Goal: Task Accomplishment & Management: Manage account settings

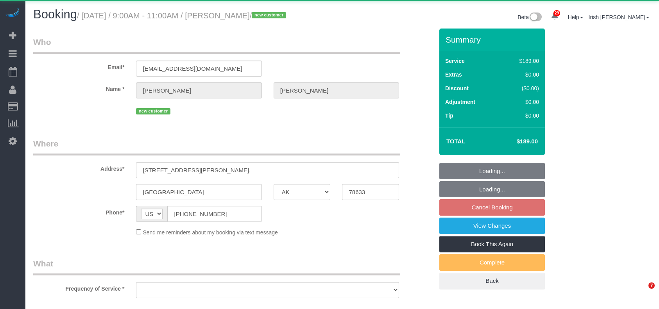
select select "[GEOGRAPHIC_DATA]"
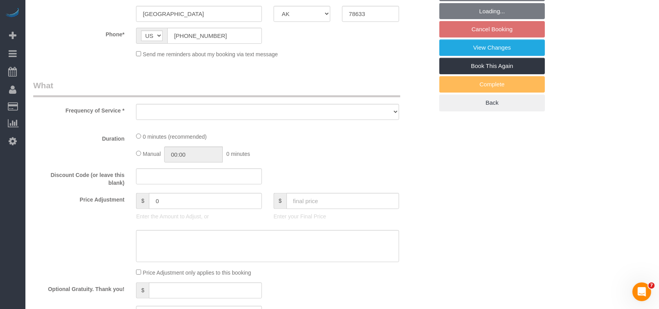
scroll to position [208, 0]
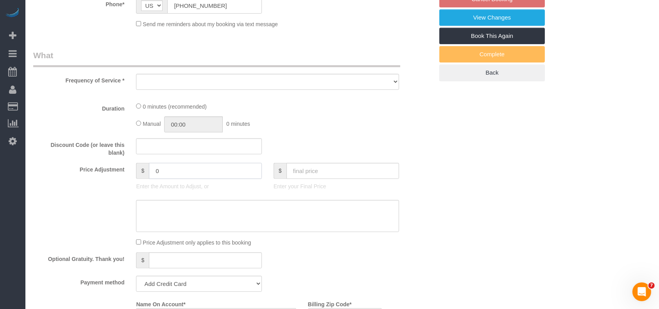
drag, startPoint x: 157, startPoint y: 170, endPoint x: 140, endPoint y: 164, distance: 17.9
click at [143, 166] on div "$ 0" at bounding box center [198, 171] width 125 height 16
type input "40"
select select "string:fspay-c1b7822e-4c2e-4ded-b6b7-94851d85039b"
select select "3"
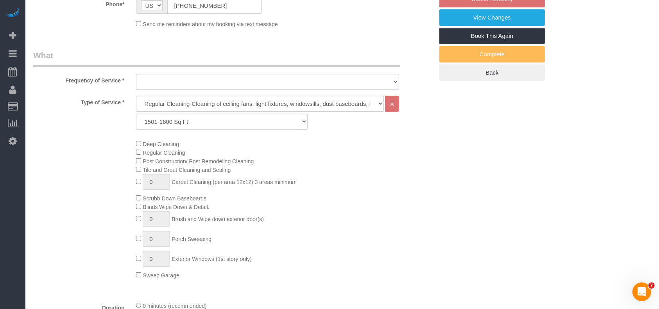
scroll to position [275, 0]
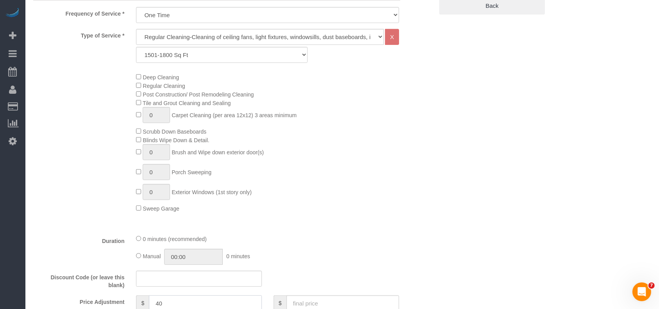
select select "object:4152"
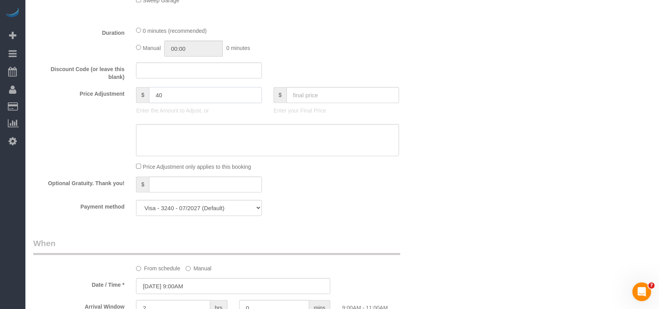
type input "40"
drag, startPoint x: 177, startPoint y: 89, endPoint x: 135, endPoint y: 99, distance: 43.4
click at [135, 99] on div "$ 40 Enter the Amount to Adjust, or" at bounding box center [198, 102] width 137 height 31
drag, startPoint x: 152, startPoint y: 98, endPoint x: 142, endPoint y: 100, distance: 9.8
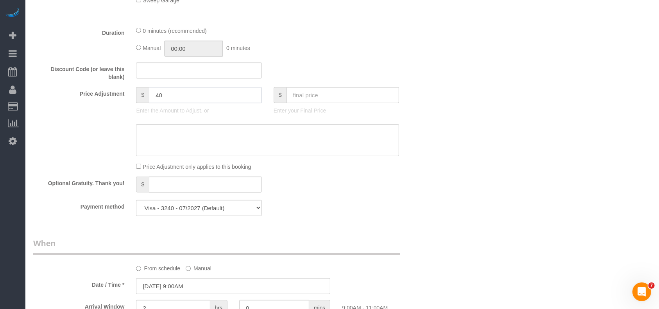
click at [142, 100] on div "$ 40" at bounding box center [198, 95] width 125 height 16
click at [180, 143] on textarea at bounding box center [267, 140] width 263 height 32
paste textarea "40"
click at [141, 132] on textarea at bounding box center [267, 140] width 263 height 32
drag, startPoint x: 207, startPoint y: 141, endPoint x: 63, endPoint y: 131, distance: 144.1
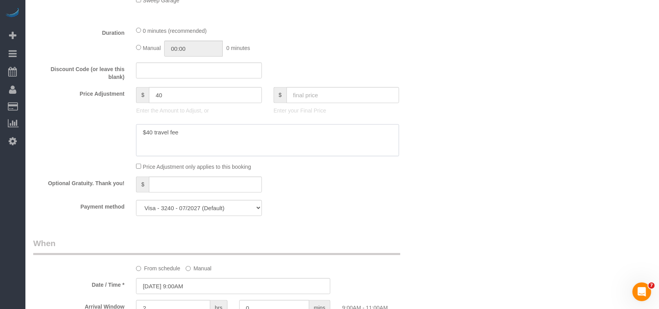
click at [63, 132] on div at bounding box center [233, 140] width 412 height 32
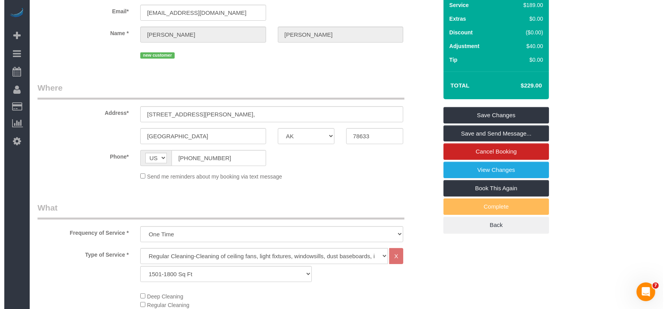
scroll to position [14, 0]
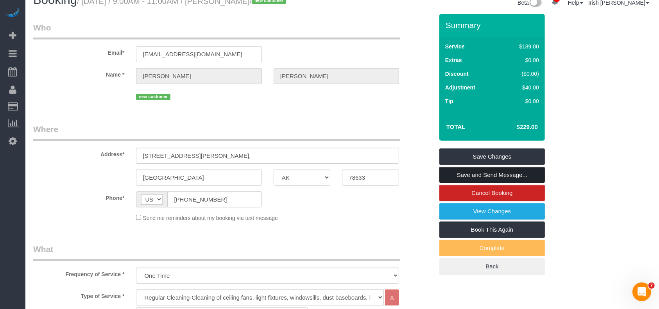
type textarea "$40 travel fee"
click at [518, 178] on link "Save and Send Message..." at bounding box center [491, 175] width 105 height 16
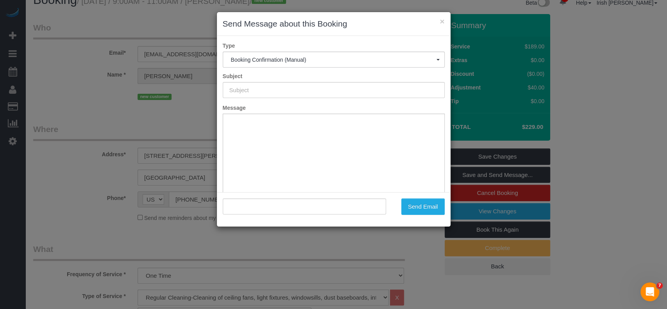
scroll to position [0, 0]
type input "Booking Confirmed!"
type input ""[PERSON_NAME]" <[EMAIL_ADDRESS][DOMAIN_NAME]>"
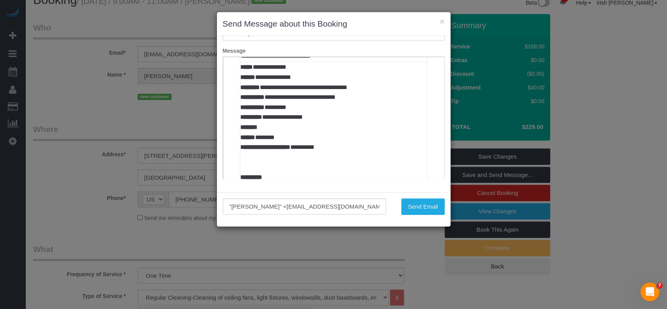
scroll to position [416, 0]
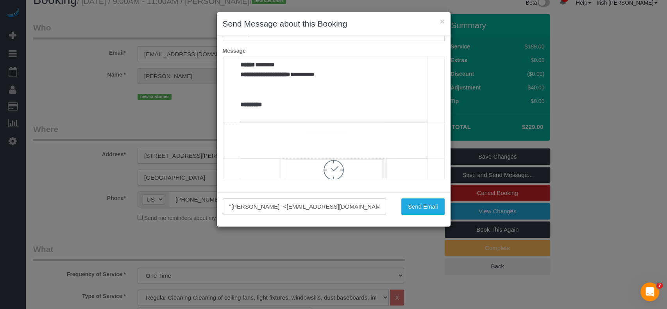
click at [304, 121] on td "**********" at bounding box center [333, 55] width 187 height 132
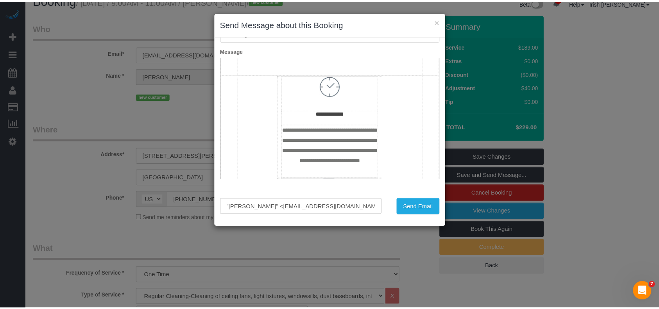
scroll to position [422, 0]
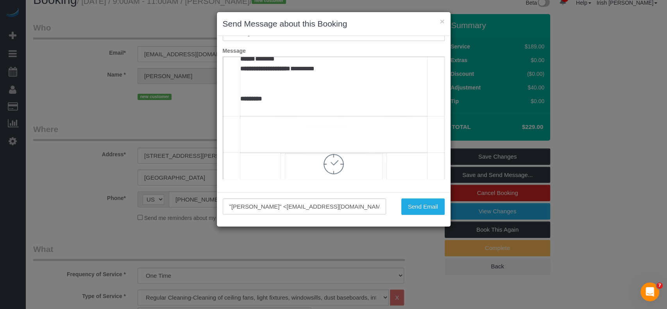
click at [318, 116] on td "**********" at bounding box center [333, 50] width 187 height 132
click at [425, 202] on button "Send Email" at bounding box center [422, 206] width 43 height 16
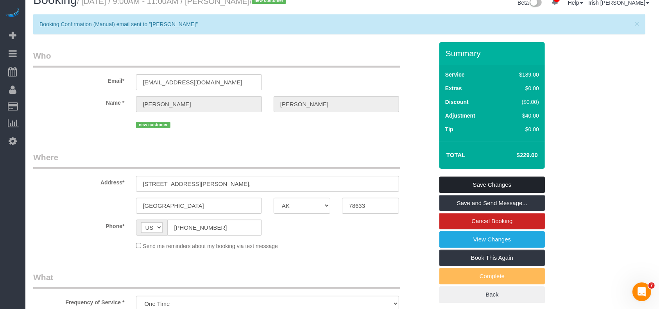
click at [475, 181] on link "Save Changes" at bounding box center [491, 185] width 105 height 16
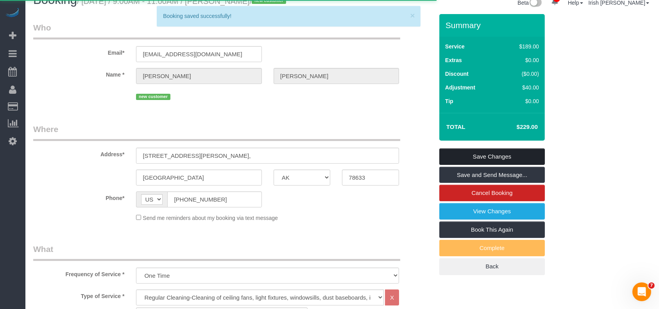
click at [491, 156] on link "Save Changes" at bounding box center [491, 156] width 105 height 16
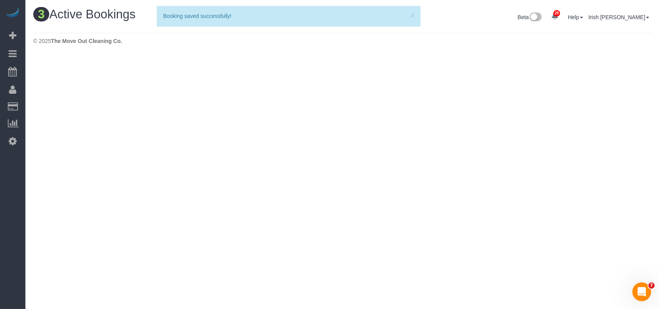
scroll to position [0, 0]
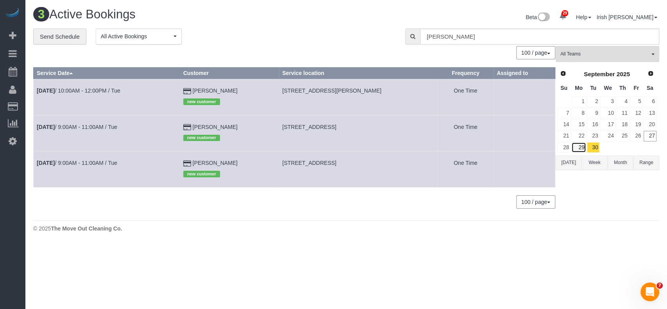
click at [583, 150] on link "29" at bounding box center [578, 147] width 14 height 11
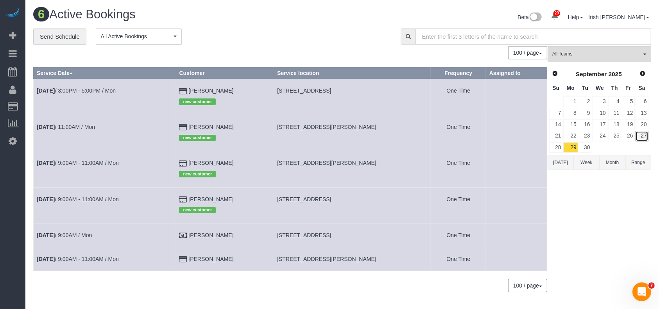
click at [641, 134] on link "27" at bounding box center [641, 136] width 13 height 11
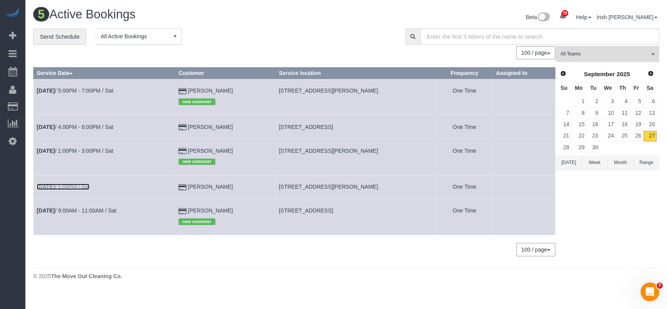
click at [72, 184] on link "[DATE] 1:00PM / Sat" at bounding box center [63, 187] width 53 height 6
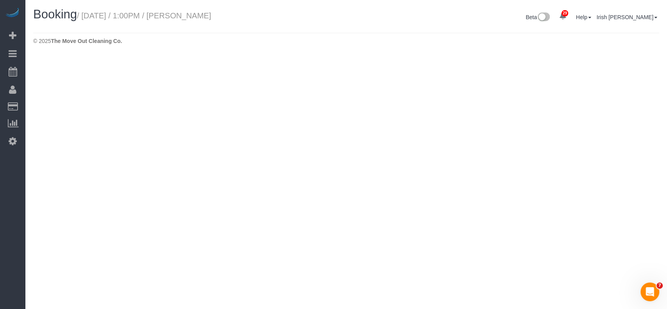
select select "[GEOGRAPHIC_DATA]"
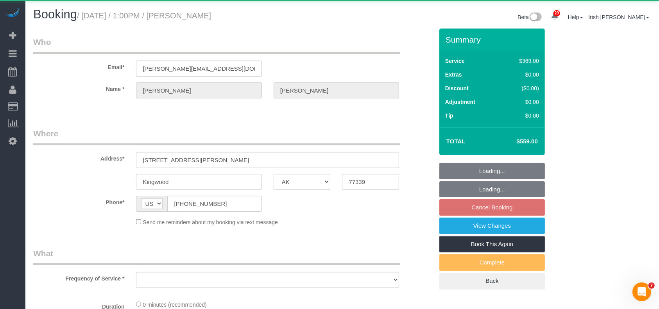
select select "object:4786"
select select "string:fspay-5f9d37c2-99f9-42c9-a91e-ba06f310703a"
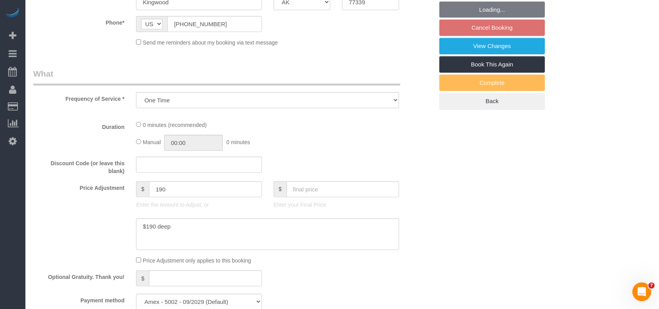
select select "object:4801"
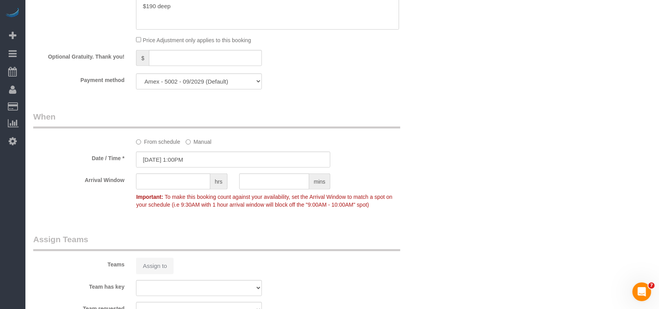
select select "3"
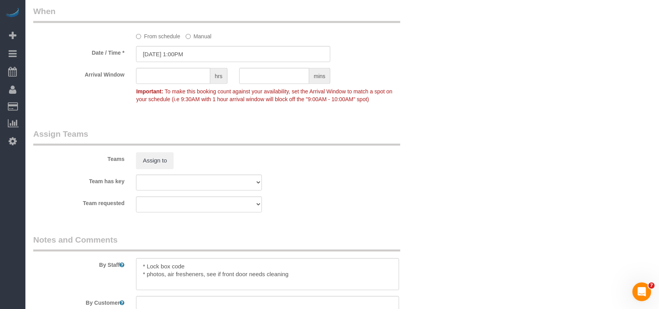
scroll to position [632, 0]
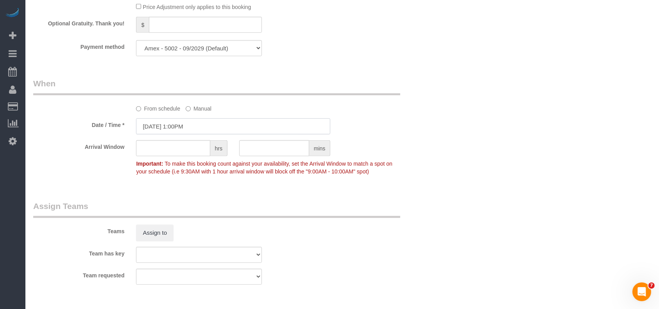
drag, startPoint x: 175, startPoint y: 121, endPoint x: 174, endPoint y: 127, distance: 6.0
click at [175, 123] on input "[DATE] 1:00PM" at bounding box center [233, 126] width 194 height 16
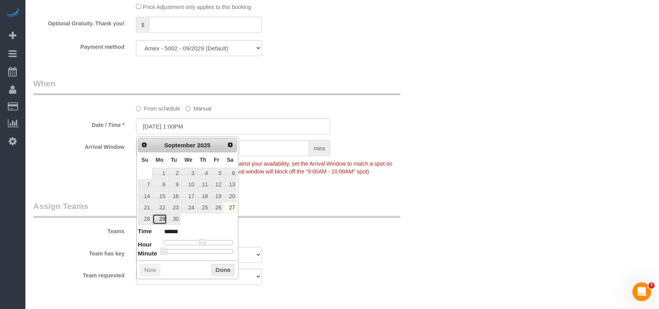
click at [161, 216] on link "29" at bounding box center [159, 219] width 14 height 11
type input "[DATE] 11:00AM"
type input "*******"
type input "[DATE] 9:00AM"
type input "******"
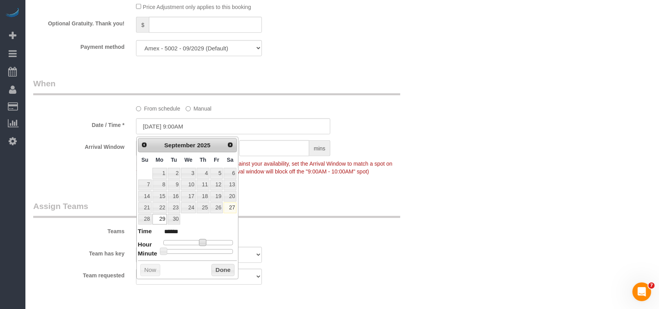
type input "[DATE] 8:00AM"
type input "******"
drag, startPoint x: 203, startPoint y: 244, endPoint x: 187, endPoint y: 245, distance: 16.1
click at [187, 245] on span at bounding box center [187, 242] width 7 height 7
click at [216, 268] on button "Done" at bounding box center [222, 270] width 23 height 13
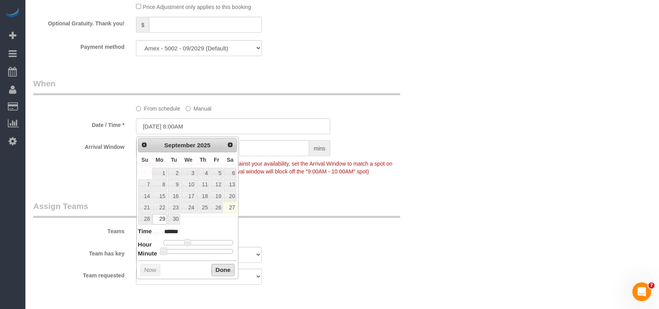
click at [331, 261] on div "Team has key Test team" at bounding box center [233, 255] width 412 height 16
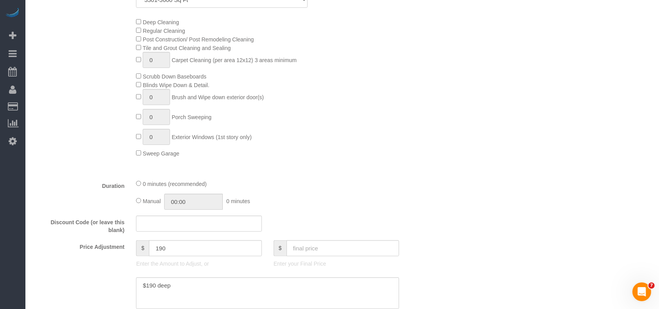
scroll to position [112, 0]
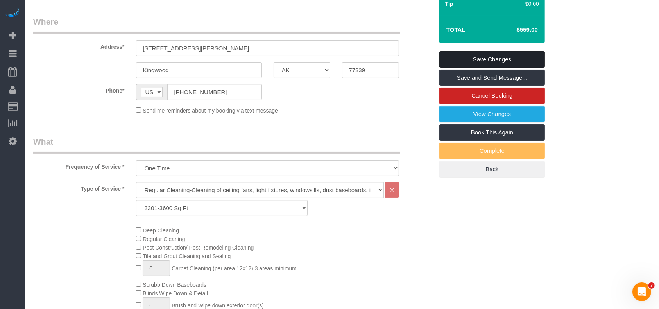
click at [450, 54] on link "Save Changes" at bounding box center [491, 59] width 105 height 16
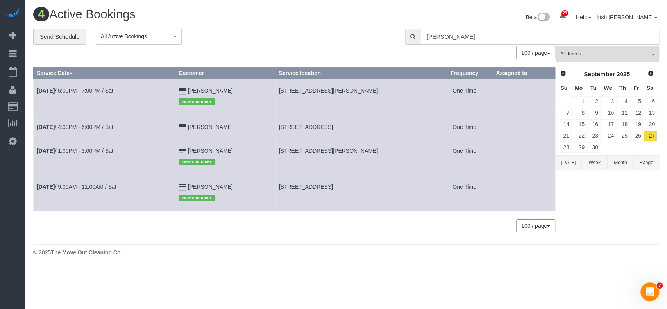
click at [73, 147] on td "[DATE] 1:00PM - 3:00PM / Sat" at bounding box center [105, 157] width 142 height 36
click at [76, 151] on link "[DATE] 1:00PM - 3:00PM / Sat" at bounding box center [75, 151] width 77 height 6
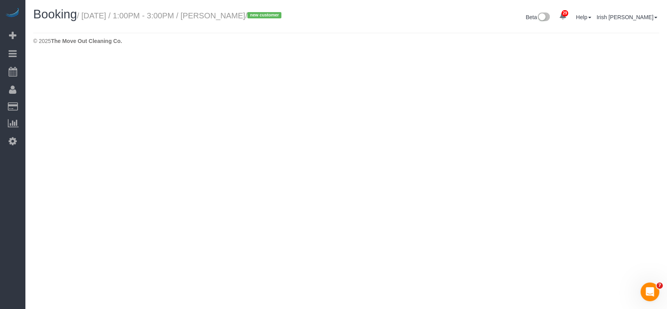
select select "[GEOGRAPHIC_DATA]"
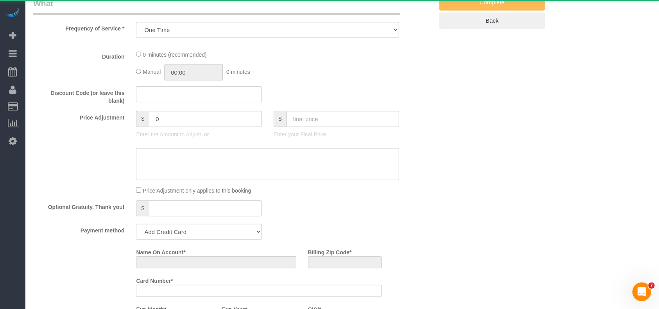
select select "object:5333"
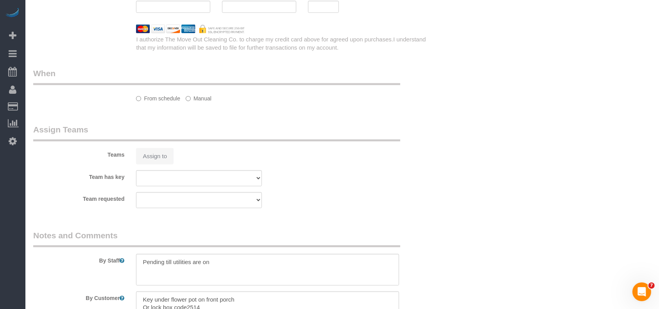
select select "3"
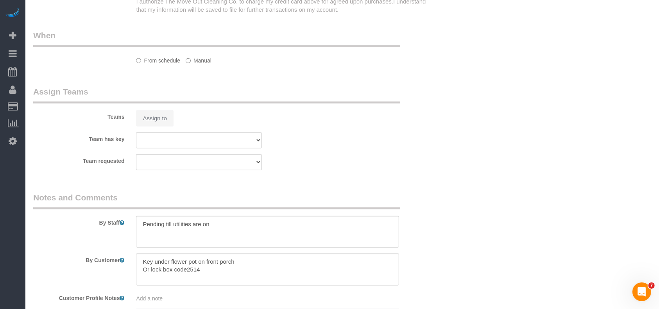
select select "string:fspay-ceb08b2b-36ba-4fc8-99c8-cd9814410533"
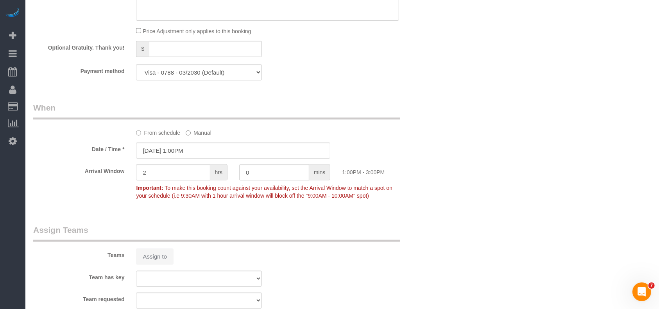
scroll to position [618, 0]
click at [190, 154] on input "[DATE] 1:00PM" at bounding box center [233, 151] width 194 height 16
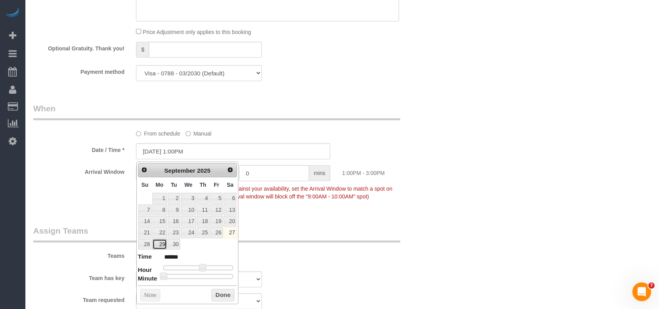
click at [157, 243] on link "29" at bounding box center [159, 244] width 14 height 11
click at [173, 241] on link "30" at bounding box center [174, 244] width 13 height 11
type input "[DATE] 1:00PM"
click at [217, 294] on button "Done" at bounding box center [222, 295] width 23 height 13
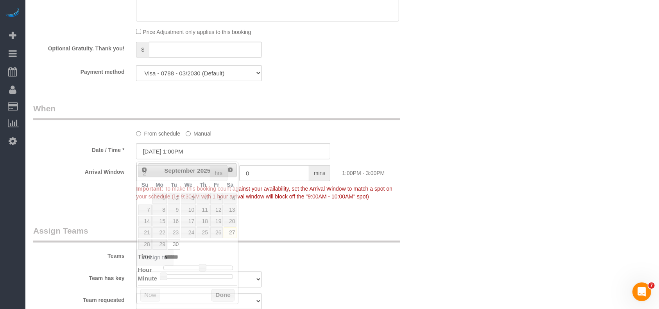
click at [291, 261] on div "Teams Assign to" at bounding box center [233, 245] width 412 height 41
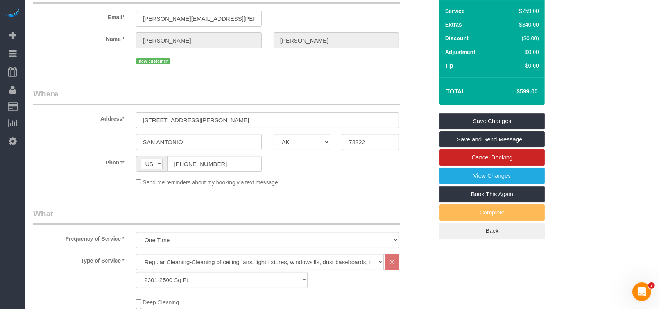
scroll to position [0, 0]
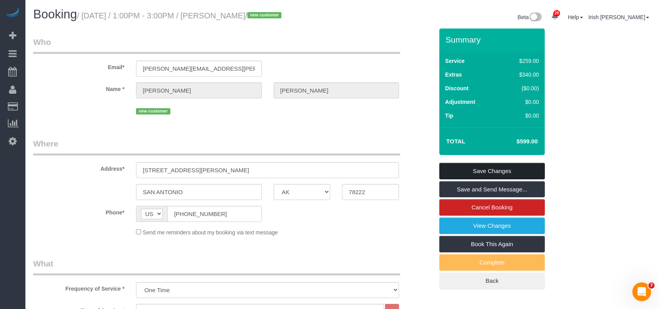
click at [452, 166] on link "Save Changes" at bounding box center [491, 171] width 105 height 16
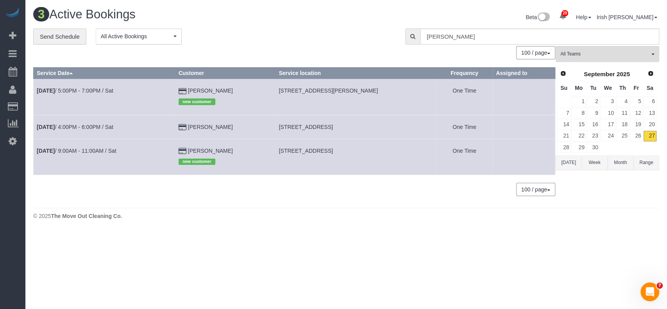
click at [567, 161] on button "[DATE]" at bounding box center [568, 162] width 26 height 14
click at [567, 160] on button "[DATE]" at bounding box center [568, 162] width 26 height 14
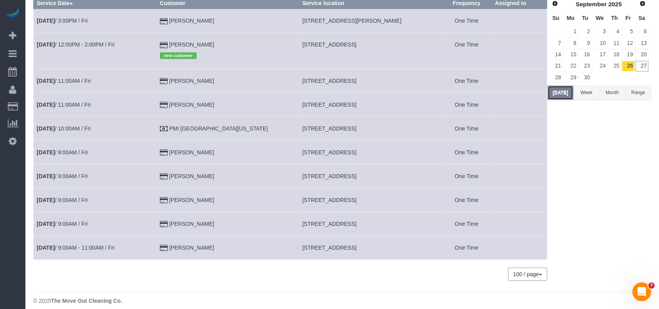
scroll to position [77, 0]
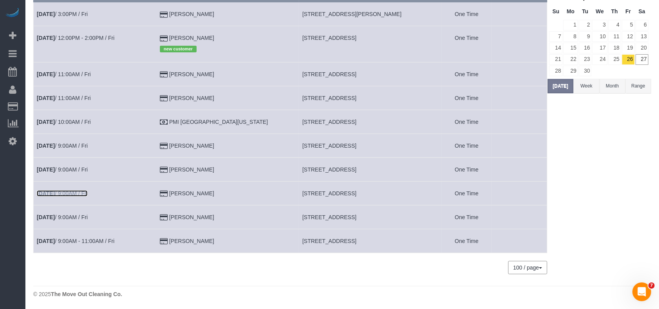
click at [65, 191] on link "[DATE] 9:00AM / Fri" at bounding box center [62, 193] width 51 height 6
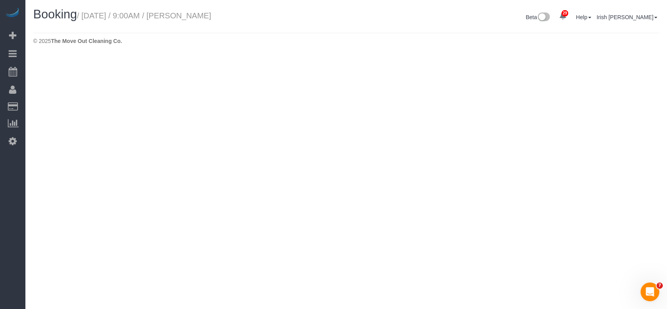
select select "[GEOGRAPHIC_DATA]"
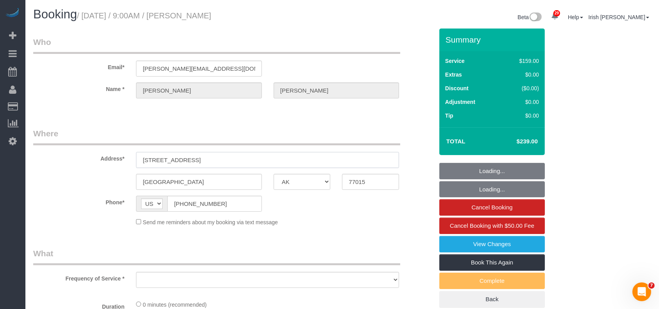
select select "object:6066"
select select "string:fspay-5f9d37c2-99f9-42c9-a91e-ba06f310703a"
drag, startPoint x: 208, startPoint y: 161, endPoint x: 197, endPoint y: 157, distance: 11.9
click at [197, 157] on input "[STREET_ADDRESS]" at bounding box center [267, 160] width 263 height 16
select select "object:6078"
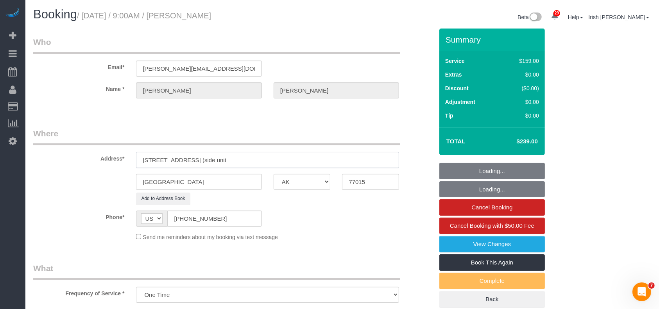
type input "[STREET_ADDRESS] (side unit)"
select select "3"
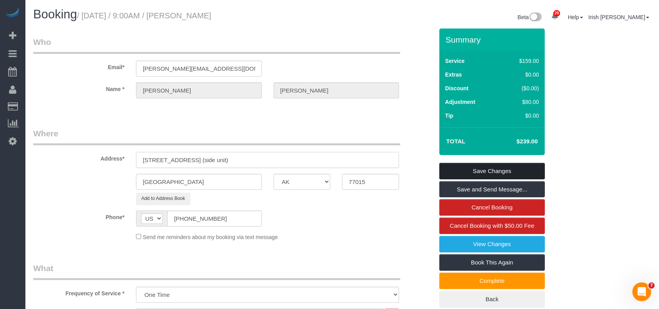
type input "[STREET_ADDRESS] (side unit)"
click at [477, 168] on link "Save Changes" at bounding box center [491, 171] width 105 height 16
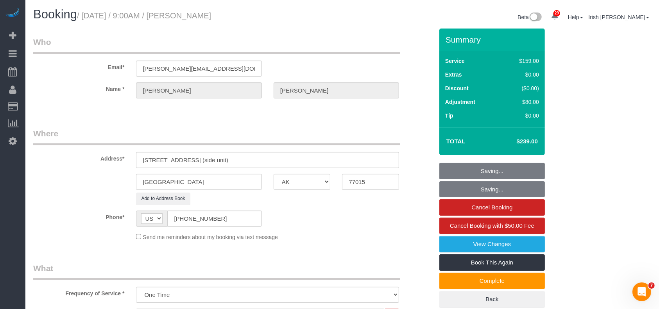
click at [472, 168] on fieldset "Saving... Saving... Cancel Booking Cancel Booking with $50.00 Fee View Changes …" at bounding box center [491, 235] width 105 height 145
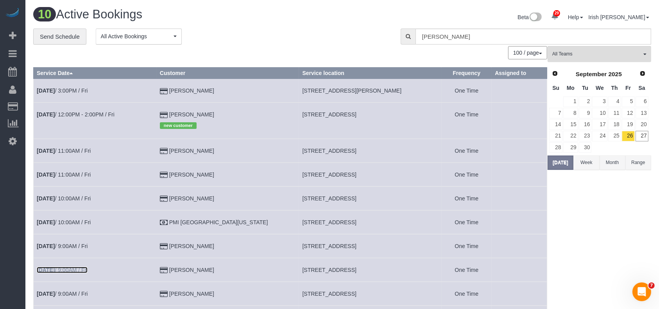
click at [88, 270] on link "[DATE] 9:00AM / Fri" at bounding box center [62, 270] width 51 height 6
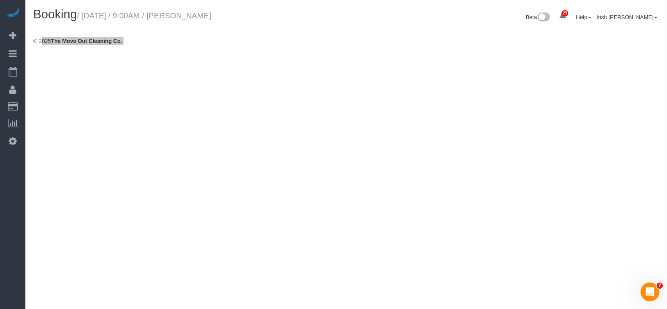
select select "[GEOGRAPHIC_DATA]"
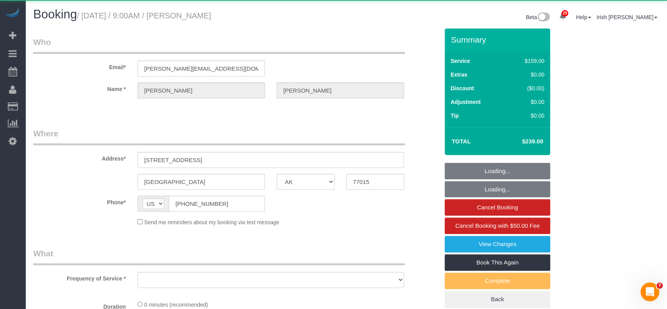
select select "object:6639"
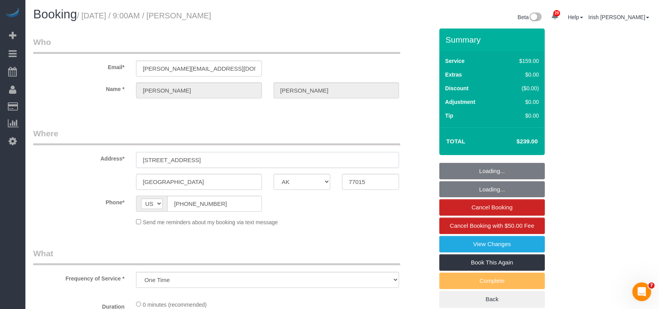
drag, startPoint x: 198, startPoint y: 161, endPoint x: 207, endPoint y: 160, distance: 9.4
click at [207, 160] on input "[STREET_ADDRESS]" at bounding box center [267, 160] width 263 height 16
select select "string:fspay-5f9d37c2-99f9-42c9-a91e-ba06f310703a"
select select "object:6665"
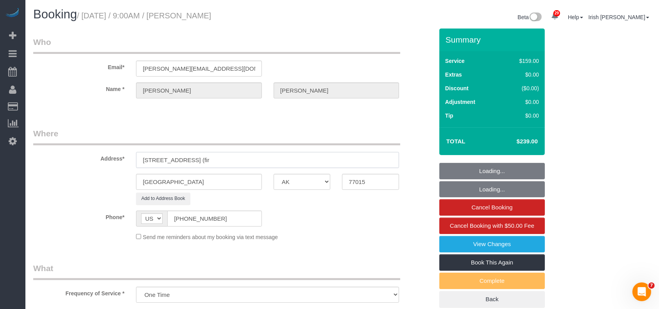
type input "[STREET_ADDRESS] (firs"
select select "3"
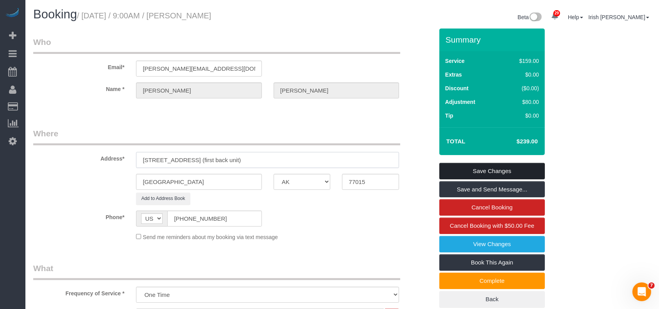
type input "[STREET_ADDRESS] (first back unit)"
click at [483, 172] on link "Save Changes" at bounding box center [491, 171] width 105 height 16
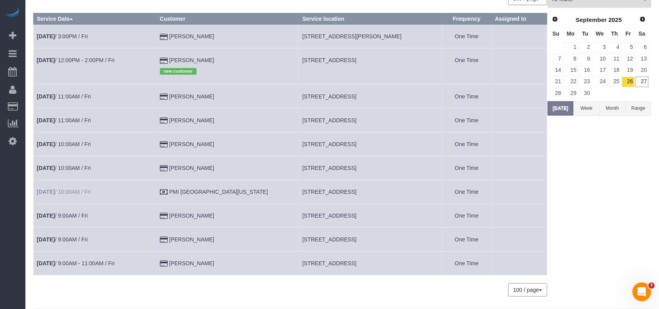
scroll to position [77, 0]
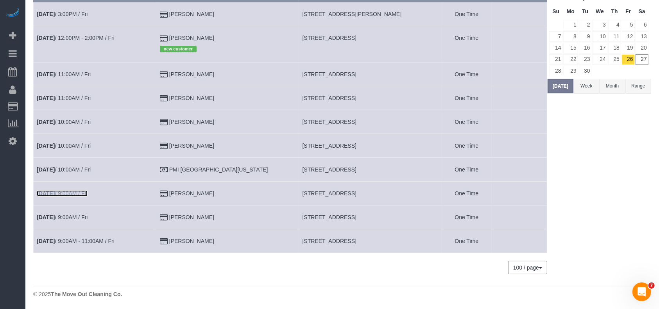
click at [78, 193] on link "[DATE] 9:00AM / Fri" at bounding box center [62, 193] width 51 height 6
click at [81, 192] on link "[DATE] 9:00AM / Fri" at bounding box center [62, 193] width 51 height 6
click at [83, 193] on link "[DATE] 9:00AM / Fri" at bounding box center [62, 193] width 51 height 6
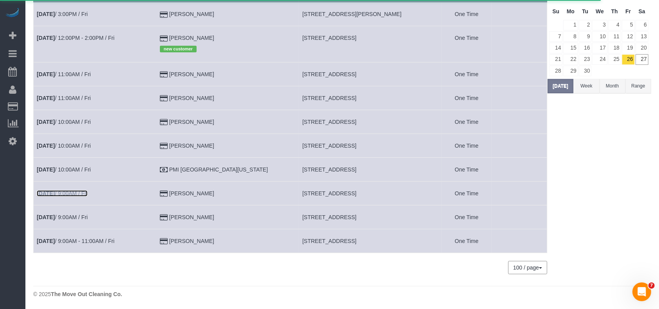
click at [68, 193] on link "[DATE] 9:00AM / Fri" at bounding box center [62, 193] width 51 height 6
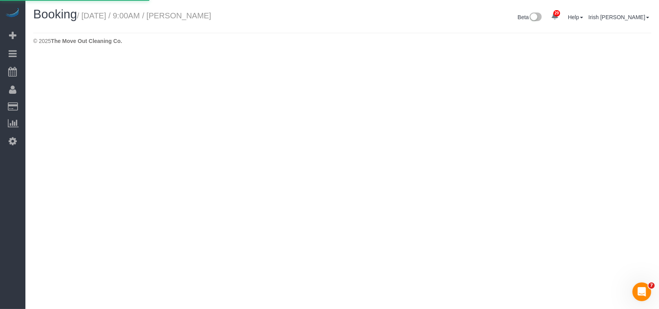
select select "[GEOGRAPHIC_DATA]"
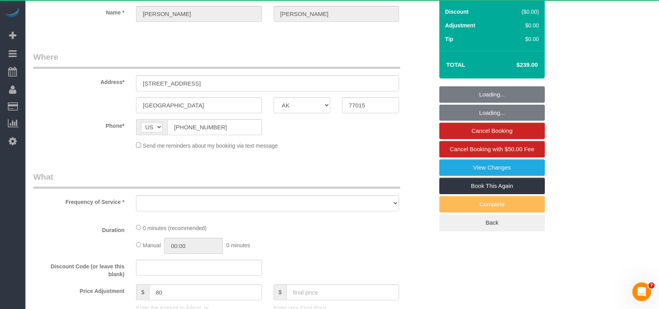
select select "string:fspay-5f9d37c2-99f9-42c9-a91e-ba06f310703a"
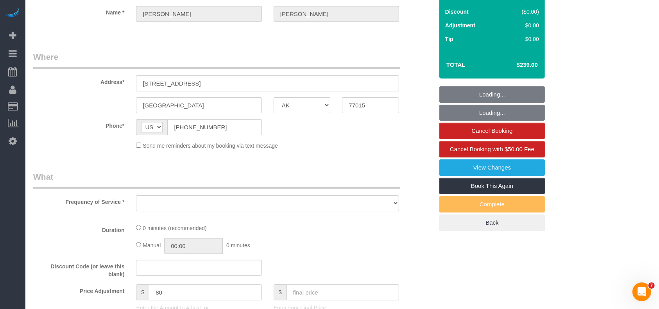
select select "object:7240"
select select "3"
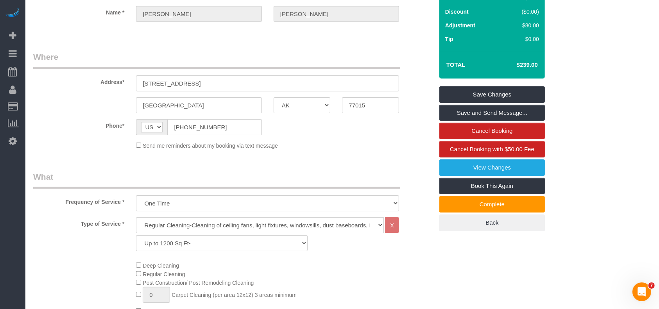
select select "object:7315"
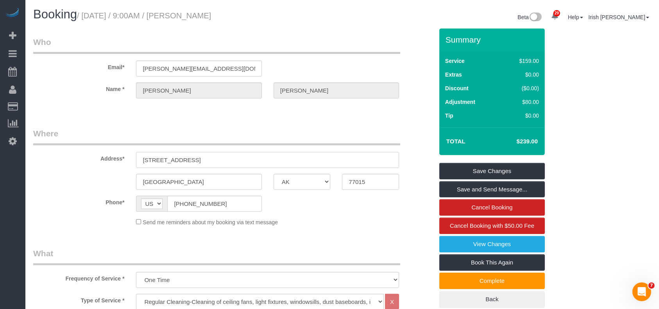
drag, startPoint x: 196, startPoint y: 160, endPoint x: 211, endPoint y: 163, distance: 14.9
click at [210, 162] on input "[STREET_ADDRESS]" at bounding box center [267, 160] width 263 height 16
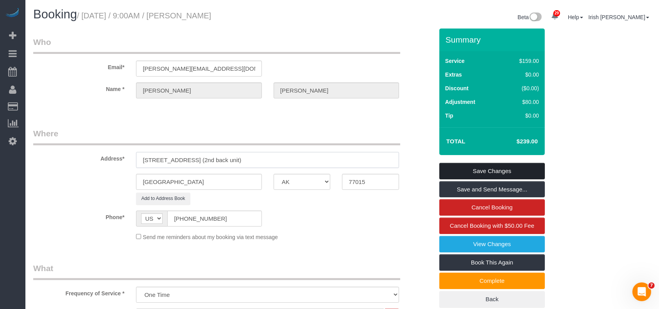
type input "[STREET_ADDRESS] (2nd back unit)"
click at [486, 170] on link "Save Changes" at bounding box center [491, 171] width 105 height 16
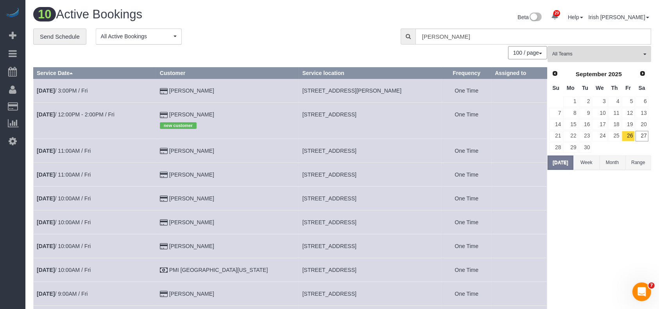
drag, startPoint x: 273, startPoint y: 152, endPoint x: 425, endPoint y: 147, distance: 152.4
click at [425, 147] on tr "[DATE] 11:00AM / Fri [PERSON_NAME] [STREET_ADDRESS] One Time" at bounding box center [290, 151] width 513 height 24
copy tr "[STREET_ADDRESS]"
